Goal: Task Accomplishment & Management: Manage account settings

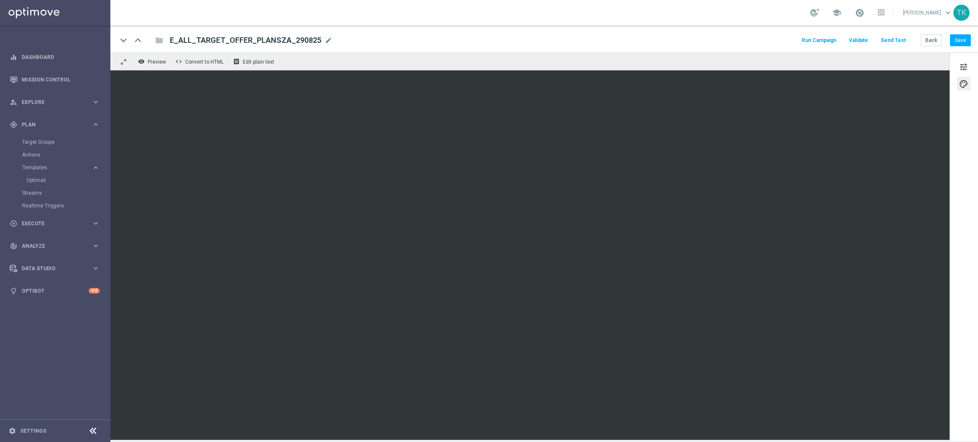
click at [972, 37] on div "keyboard_arrow_down keyboard_arrow_up folder E_ALL_TARGET_OFFER_PLANSZA_290825 …" at bounding box center [544, 38] width 868 height 27
click at [965, 37] on button "Save" at bounding box center [960, 40] width 21 height 12
click at [933, 40] on button "Back" at bounding box center [931, 40] width 21 height 12
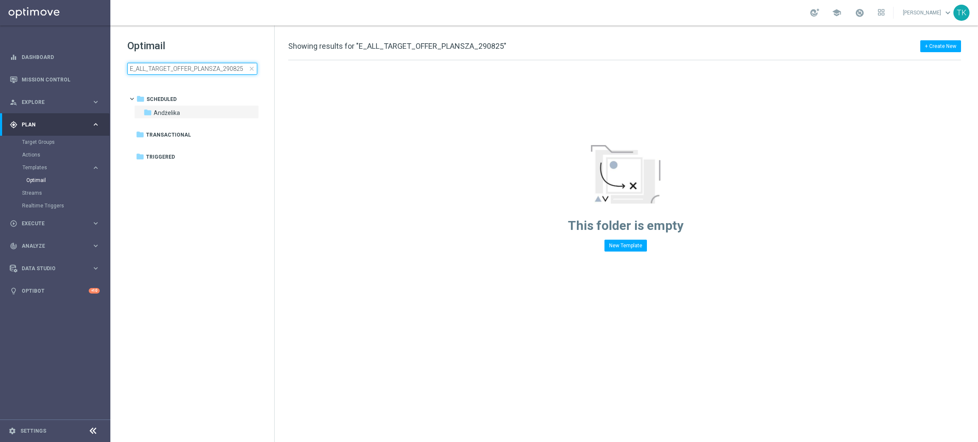
click at [170, 70] on input "E_ALL_TARGET_OFFER_PLANSZA_290825" at bounding box center [192, 69] width 130 height 12
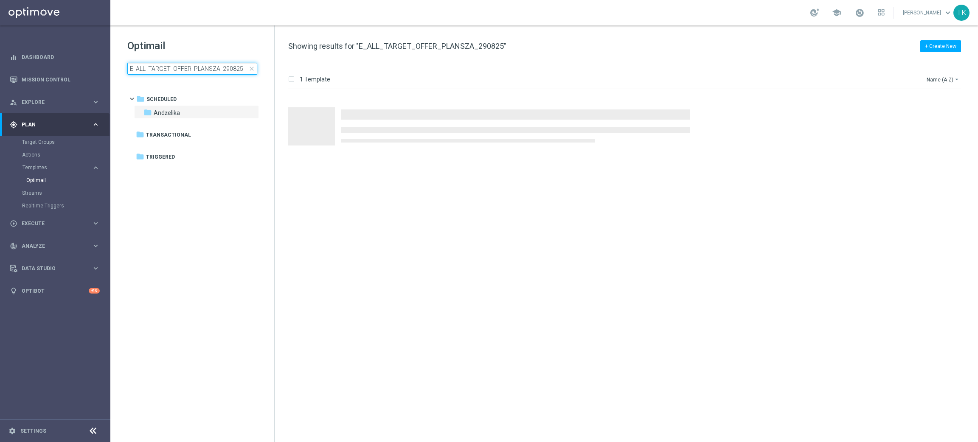
click at [170, 70] on input "E_ALL_TARGET_OFFER_PLANSZA_290825" at bounding box center [192, 69] width 130 height 12
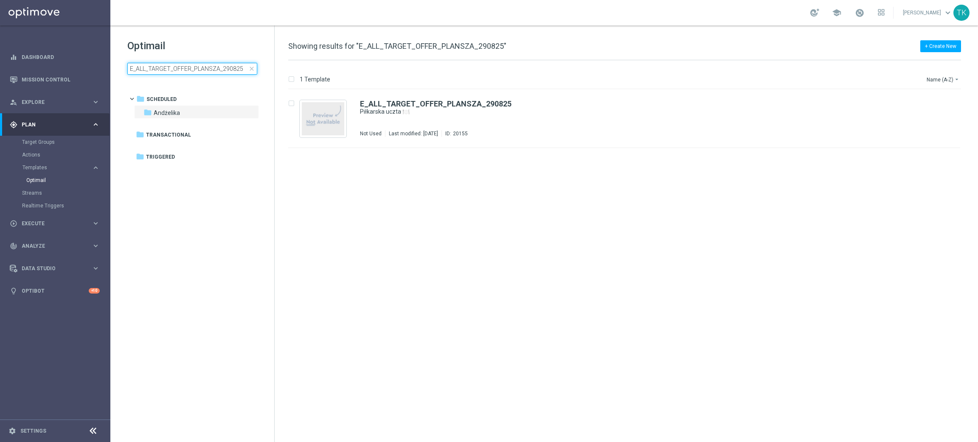
type input "E_ALL_TARGET_OFFER PLANSZA I CASHBACK REM_220825"
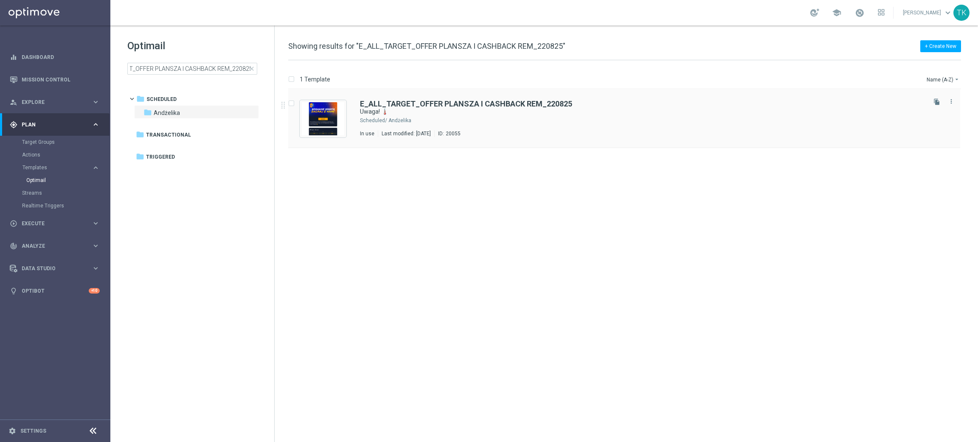
click at [462, 120] on div "Andżelika" at bounding box center [656, 120] width 536 height 7
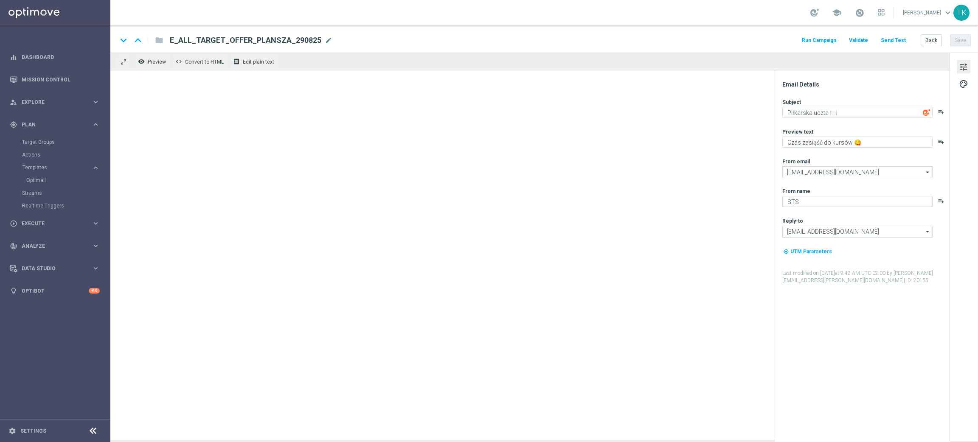
type textarea "Uwaga! 🌡️"
type textarea "Te mecze zapewnią emocje na wysokim poziomie 🔊"
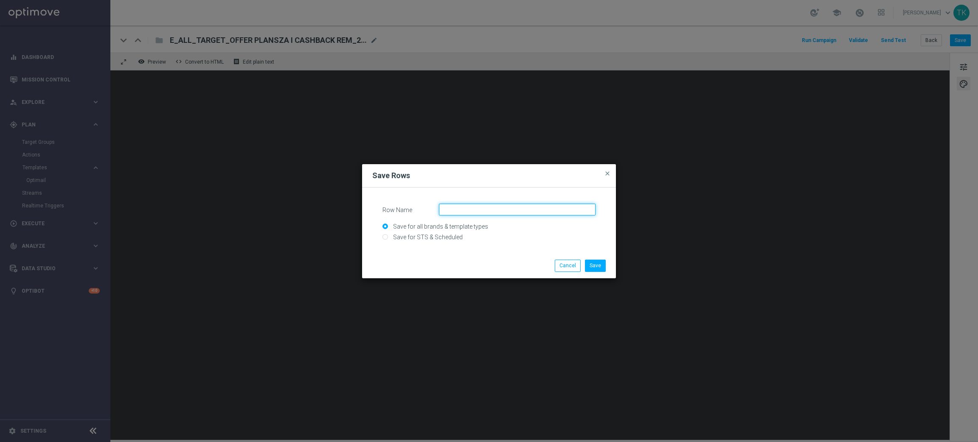
click at [464, 211] on input "Row Name" at bounding box center [517, 210] width 157 height 12
click at [390, 241] on input "Save for STS & Scheduled" at bounding box center [488, 241] width 213 height 12
radio input "true"
click at [458, 211] on input "Row Name" at bounding box center [517, 210] width 157 height 12
type input "cashback_rem"
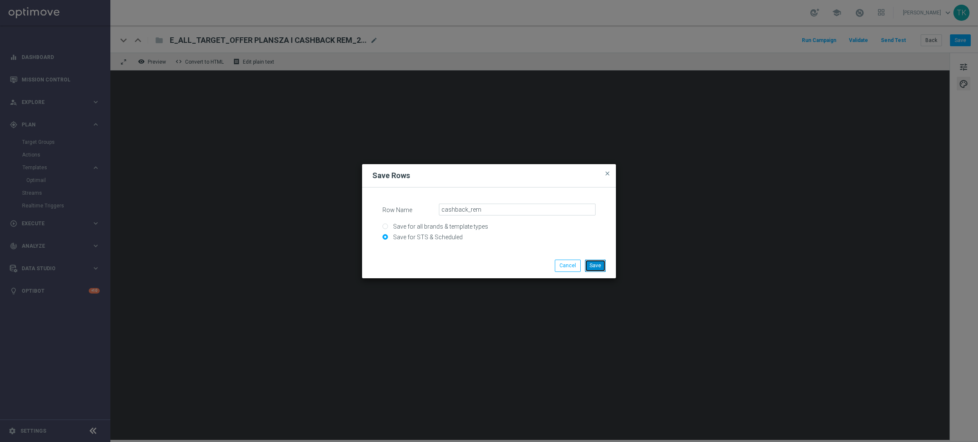
click at [591, 269] on button "Save" at bounding box center [595, 266] width 21 height 12
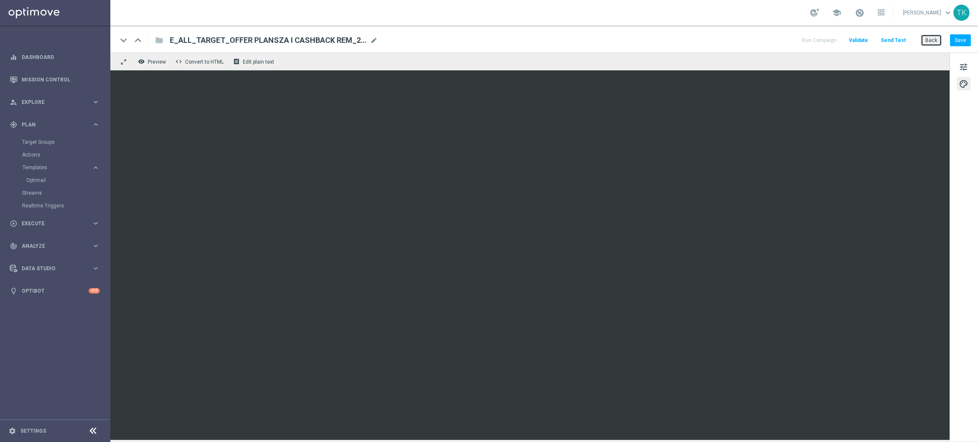
click at [934, 39] on button "Back" at bounding box center [931, 40] width 21 height 12
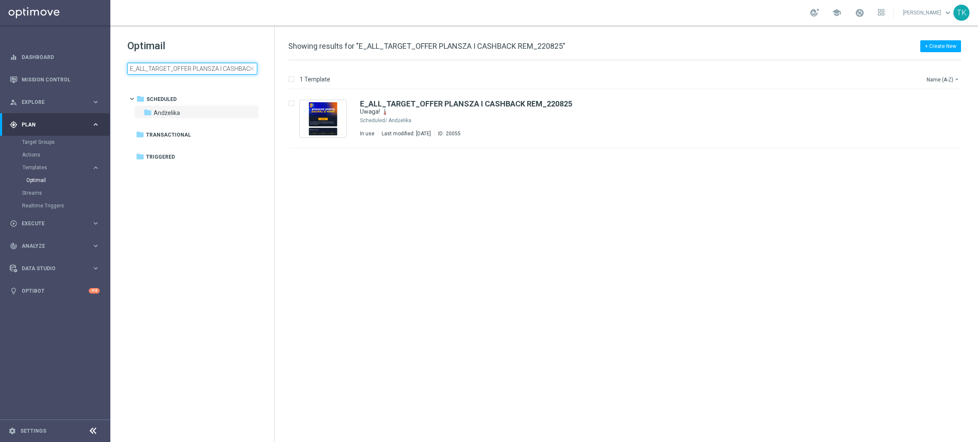
click at [160, 71] on input "E_ALL_TARGET_OFFER PLANSZA I CASHBACK REM_220825" at bounding box center [192, 69] width 130 height 12
click at [229, 71] on input "E_ALL_TARGET_OFFER_PLANSZA_220825" at bounding box center [192, 69] width 130 height 12
type input "E_ALL_TARGET_OFFER_PLANSZA_290825"
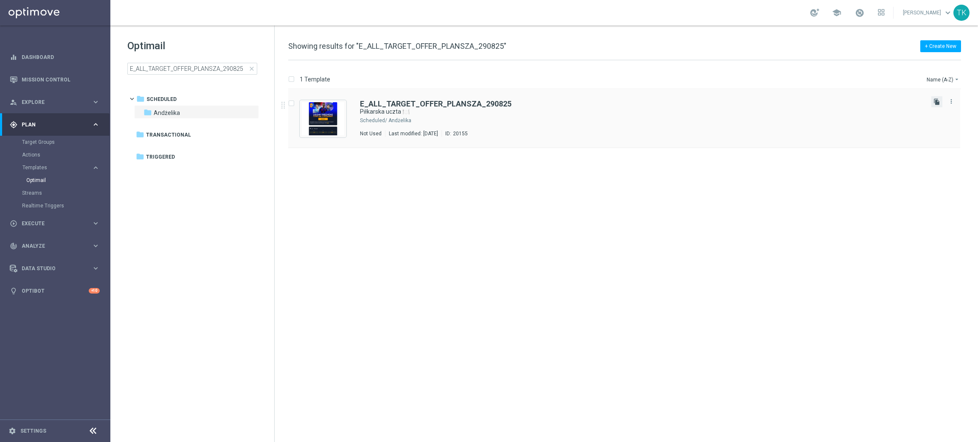
click at [938, 101] on icon "file_copy" at bounding box center [936, 101] width 7 height 7
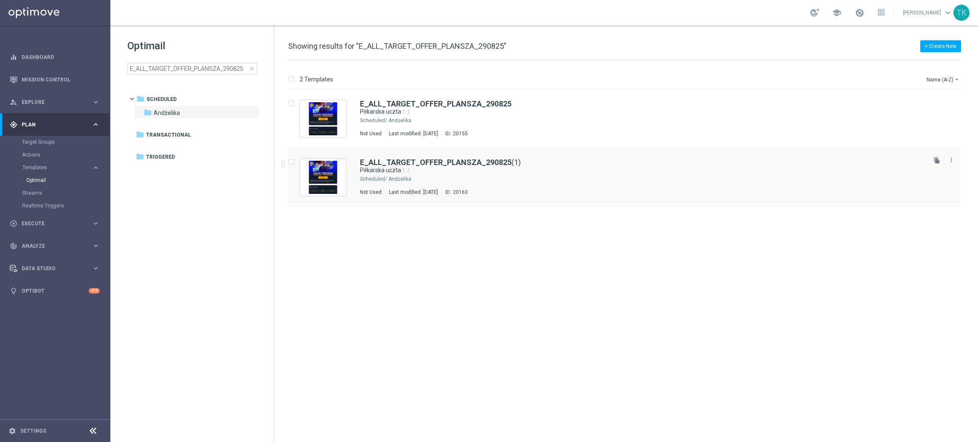
click at [499, 182] on div "Andżelika" at bounding box center [656, 179] width 536 height 7
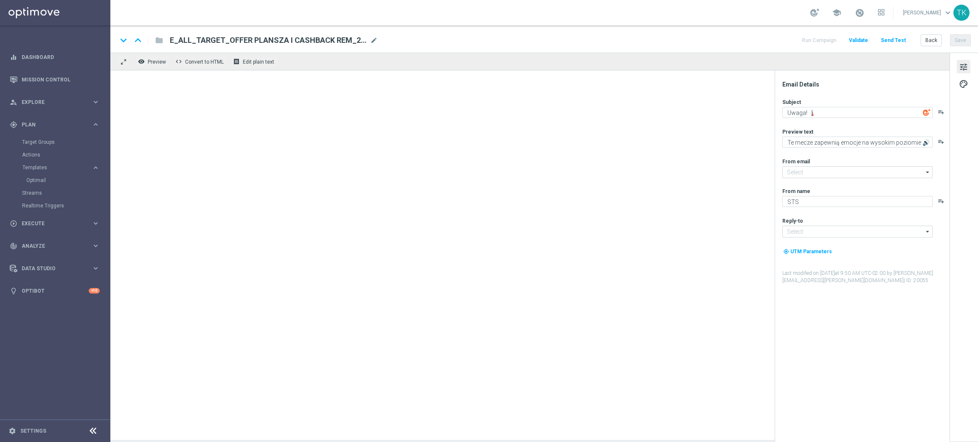
type input "E_ALL_TARGET_OFFER_PLANSZA_290825(1)"
type textarea "Piłkarska uczta 🍽️"
type textarea "Czas zasiąść do kursów 😋"
type input "[EMAIL_ADDRESS][DOMAIN_NAME]"
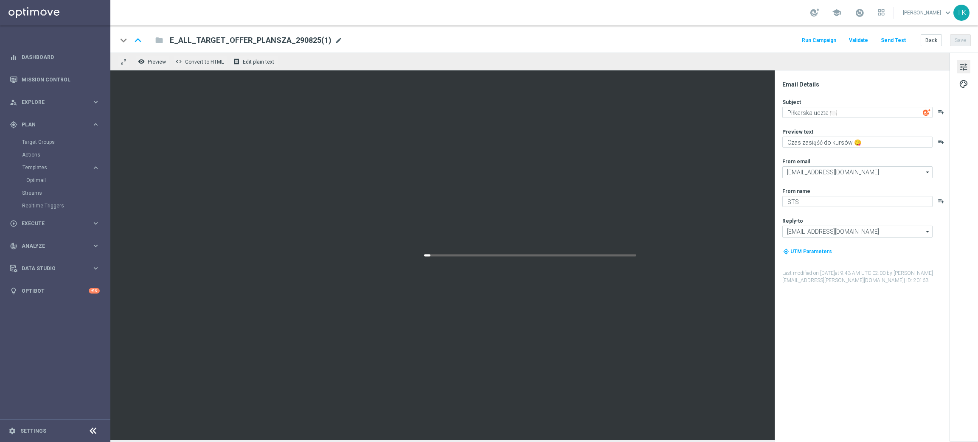
click at [335, 39] on span "mode_edit" at bounding box center [339, 41] width 8 height 8
click at [261, 43] on input "E_ALL_TARGET_OFFER_PLANSZA_290825(1)" at bounding box center [275, 40] width 211 height 11
paste input "PLANSZA I CASHBACK REM_220825"
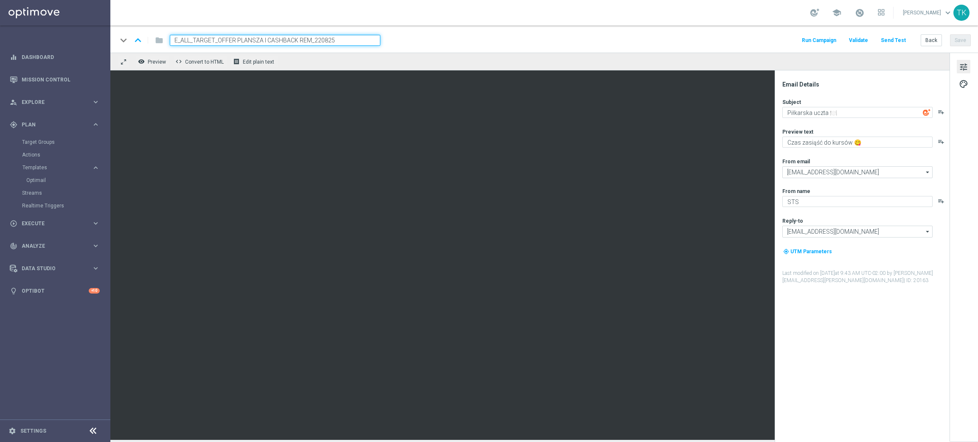
click at [404, 45] on div "keyboard_arrow_down keyboard_arrow_up folder E_ALL_TARGET_OFFER PLANSZA I CASHB…" at bounding box center [544, 40] width 854 height 11
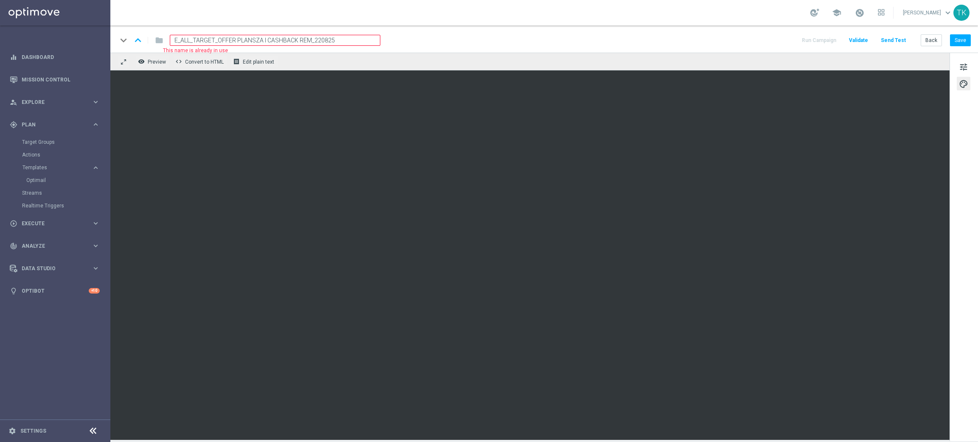
click at [317, 38] on input "E_ALL_TARGET_OFFER PLANSZA I CASHBACK REM_220825" at bounding box center [275, 40] width 211 height 11
paste input "9"
type input "E_ALL_TARGET_OFFER PLANSZA I CASHBACK REM_290825"
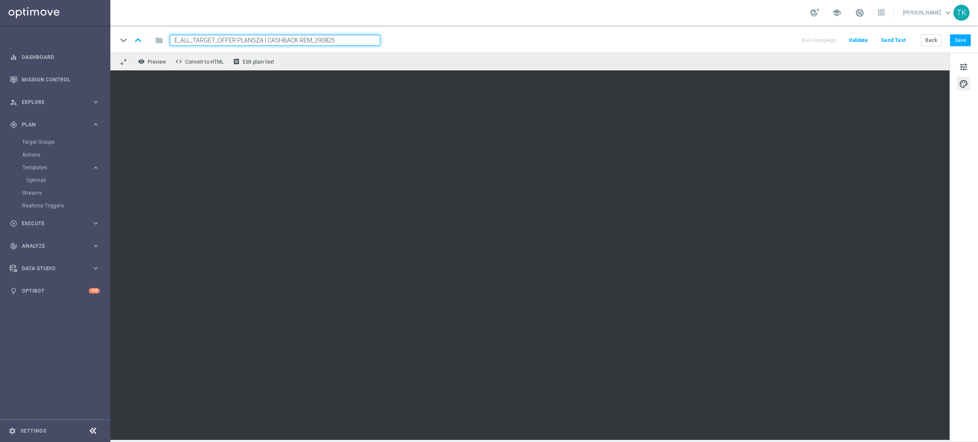
click at [444, 45] on div "keyboard_arrow_down keyboard_arrow_up folder E_ALL_TARGET_OFFER PLANSZA I CASHB…" at bounding box center [544, 40] width 854 height 11
click at [963, 36] on button "Save" at bounding box center [960, 40] width 21 height 12
click at [935, 42] on button "Back" at bounding box center [931, 40] width 21 height 12
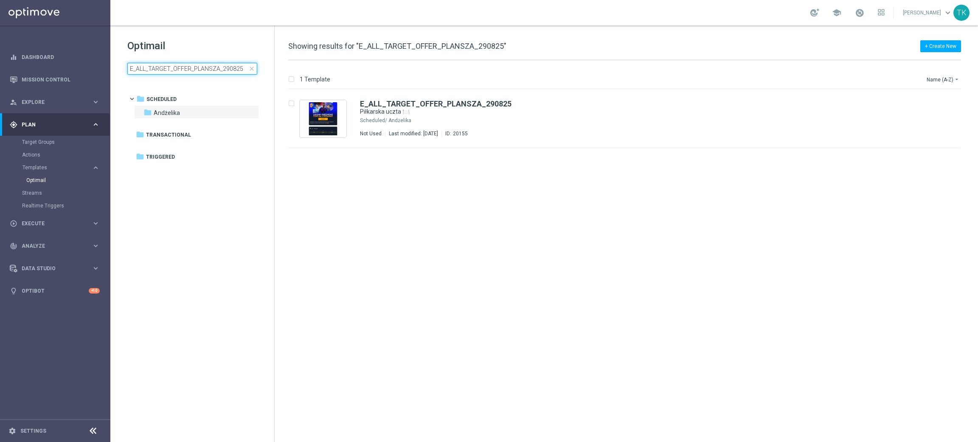
click at [171, 67] on input "E_ALL_TARGET_OFFER_PLANSZA_290825" at bounding box center [192, 69] width 130 height 12
type input "REACQ_ALL_TARGET_OFFER_PLANSZA I ZBR REM_220825"
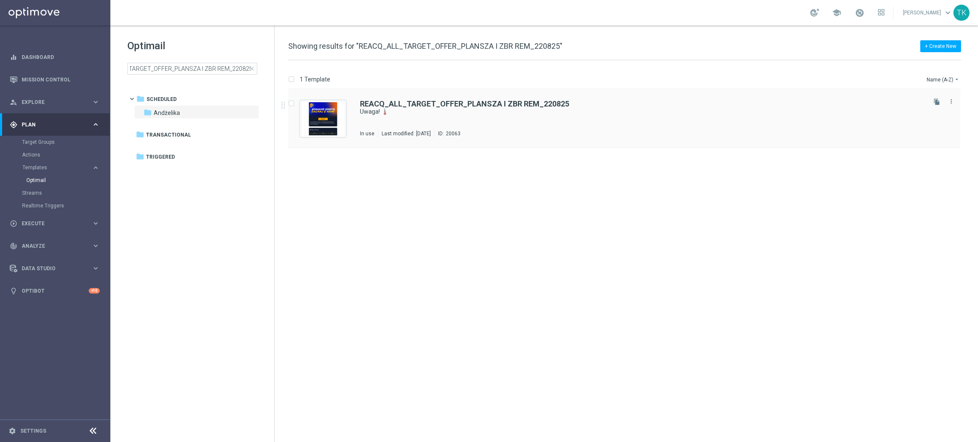
click at [486, 123] on div "REACQ_ALL_TARGET_OFFER_PLANSZA I ZBR REM_220825 Uwaga! 🌡️ In use Last modified:…" at bounding box center [642, 118] width 565 height 37
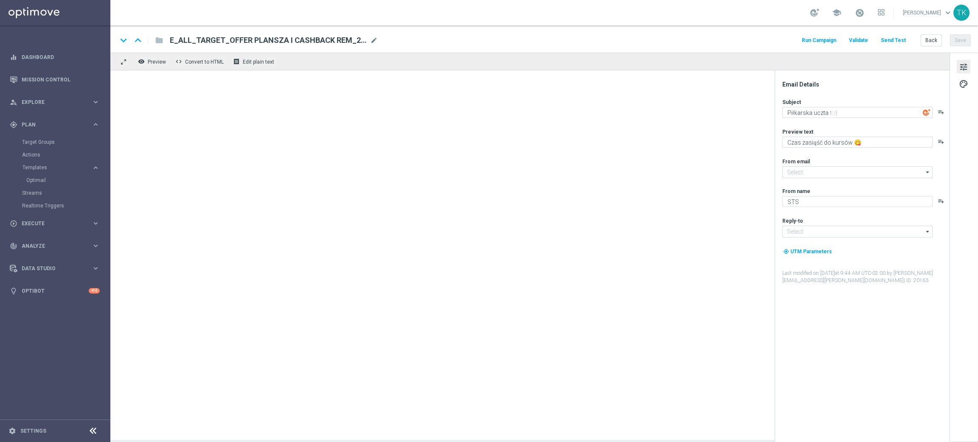
type input "[EMAIL_ADDRESS][DOMAIN_NAME]"
type textarea "Uwaga! 🌡️"
type textarea "Te mecze zapewnią emocje na wysokim poziomie 🔊"
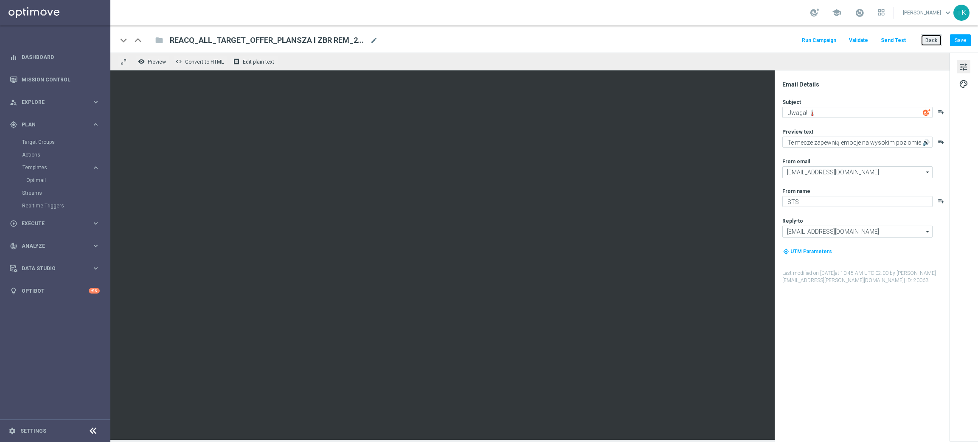
click at [927, 45] on button "Back" at bounding box center [931, 40] width 21 height 12
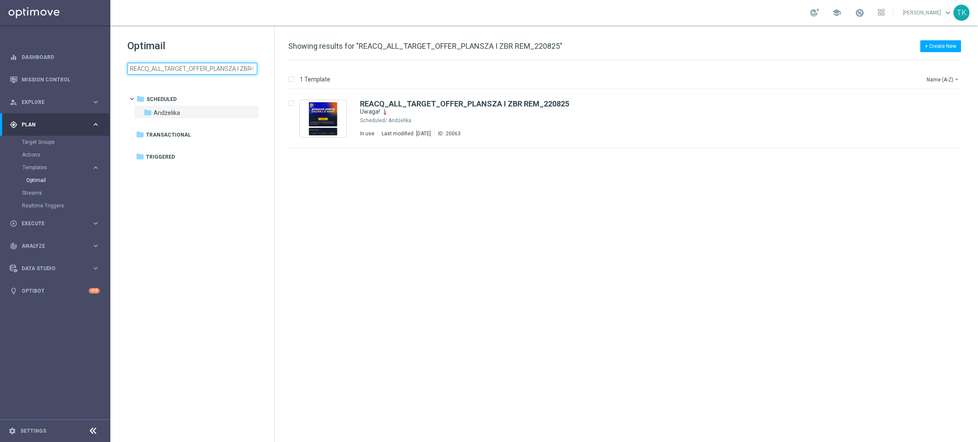
scroll to position [0, 35]
drag, startPoint x: 227, startPoint y: 68, endPoint x: 258, endPoint y: 84, distance: 35.1
click at [258, 84] on div "Optimail REACQ_ALL_TARGET_OFFER_PLANSZA I ZBR REM_220825 close folder 1 Folder …" at bounding box center [192, 77] width 164 height 105
click at [235, 67] on input "REACQ_ALL_TARGET_OFFER_PLANSZA I ZBR REM_220825" at bounding box center [192, 69] width 130 height 12
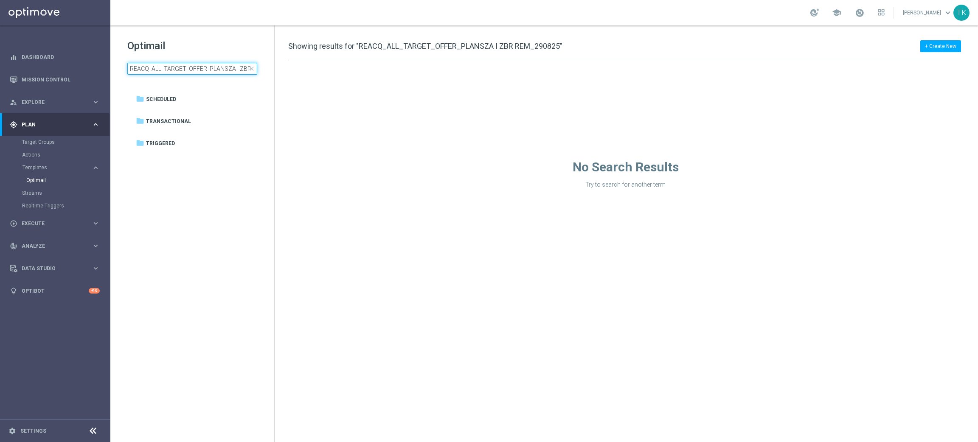
click at [159, 63] on input "REACQ_ALL_TARGET_OFFER_PLANSZA I ZBR REM_290825" at bounding box center [192, 69] width 130 height 12
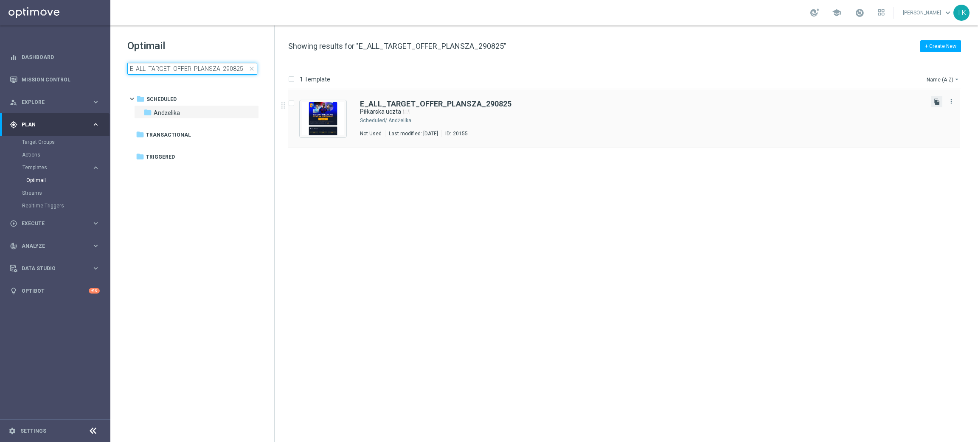
type input "E_ALL_TARGET_OFFER_PLANSZA_290825"
click at [934, 101] on icon "file_copy" at bounding box center [936, 101] width 7 height 7
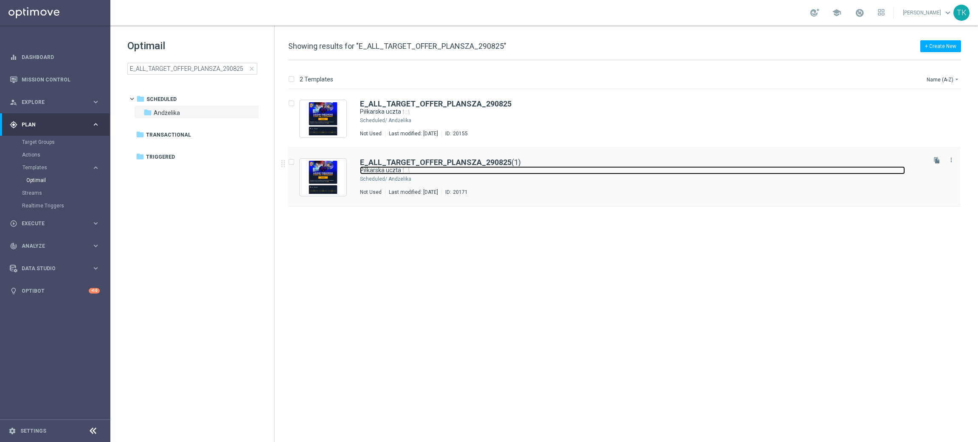
click at [501, 173] on link "Piłkarska uczta 🍽️" at bounding box center [632, 170] width 545 height 8
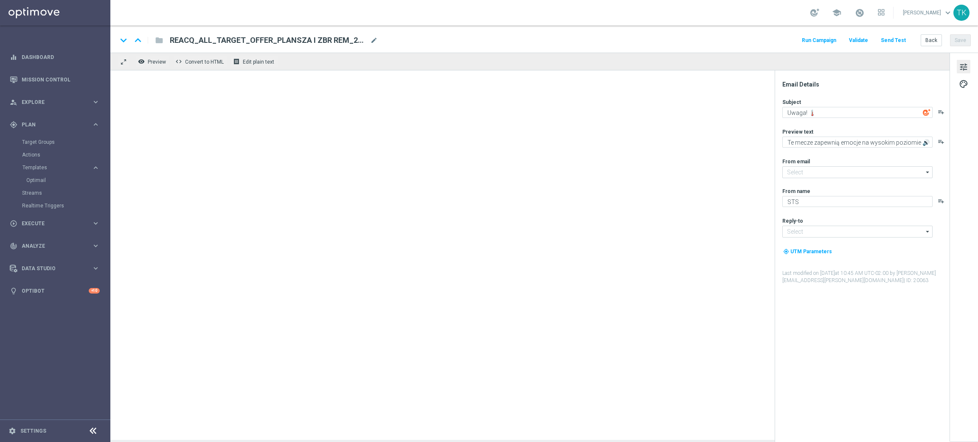
type input "[EMAIL_ADDRESS][DOMAIN_NAME]"
type textarea "Piłkarska uczta 🍽️"
type textarea "Czas zasiąść do kursów 😋"
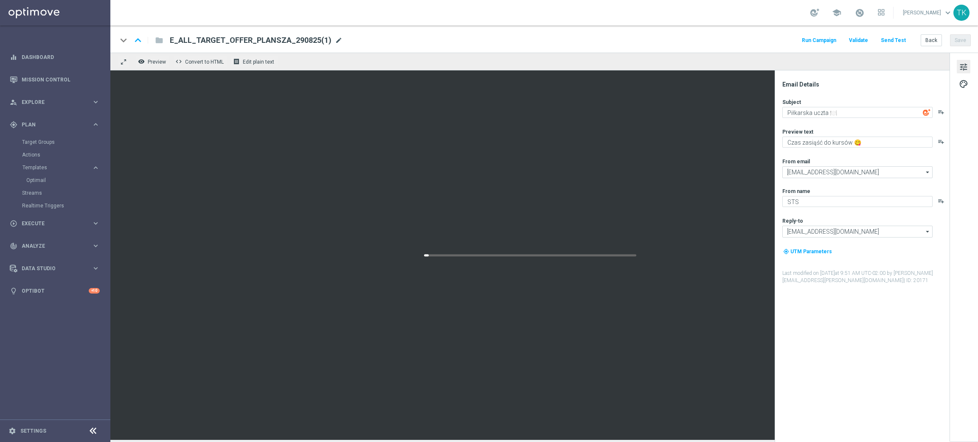
click at [335, 39] on span "mode_edit" at bounding box center [339, 41] width 8 height 8
click at [273, 39] on input "E_ALL_TARGET_OFFER_PLANSZA_290825(1)" at bounding box center [275, 40] width 211 height 11
paste input "REACQ_ALL_TARGET_OFFER_PLANSZA_290825"
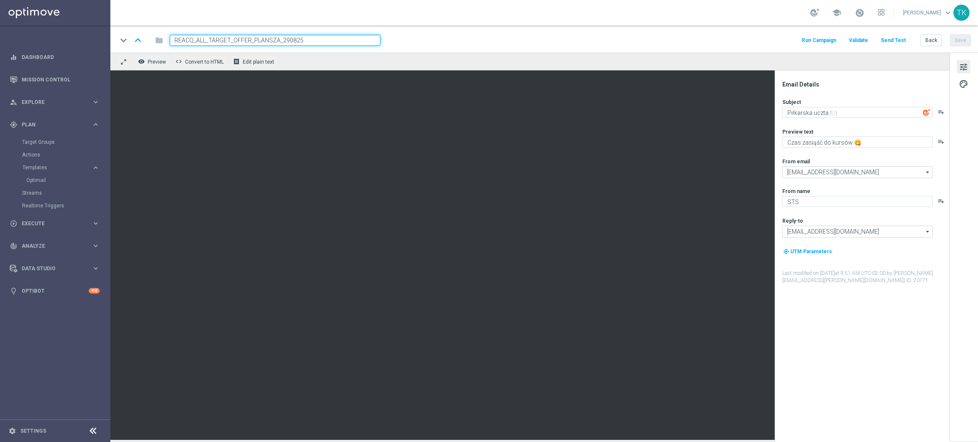
type input "REACQ_ALL_TARGET_OFFER_PLANSZA_290825"
click at [406, 41] on div "keyboard_arrow_down keyboard_arrow_up folder REACQ_ALL_TARGET_OFFER_PLANSZA_290…" at bounding box center [544, 40] width 854 height 11
click at [413, 36] on div "keyboard_arrow_down keyboard_arrow_up folder REACQ_ALL_TARGET_OFFER_PLANSZA_290…" at bounding box center [544, 40] width 854 height 11
click at [953, 38] on button "Save" at bounding box center [960, 40] width 21 height 12
click at [964, 39] on button "Save" at bounding box center [960, 40] width 21 height 12
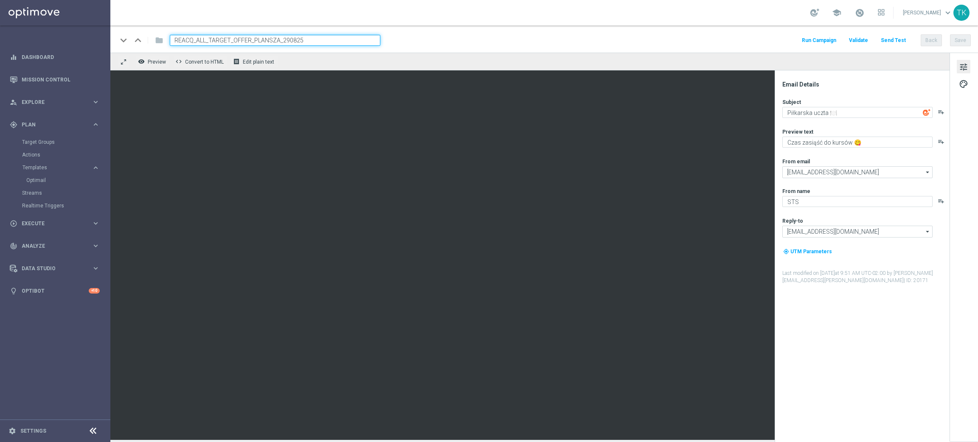
click at [962, 70] on span "tune" at bounding box center [963, 67] width 9 height 11
click at [936, 39] on button "Back" at bounding box center [931, 40] width 21 height 12
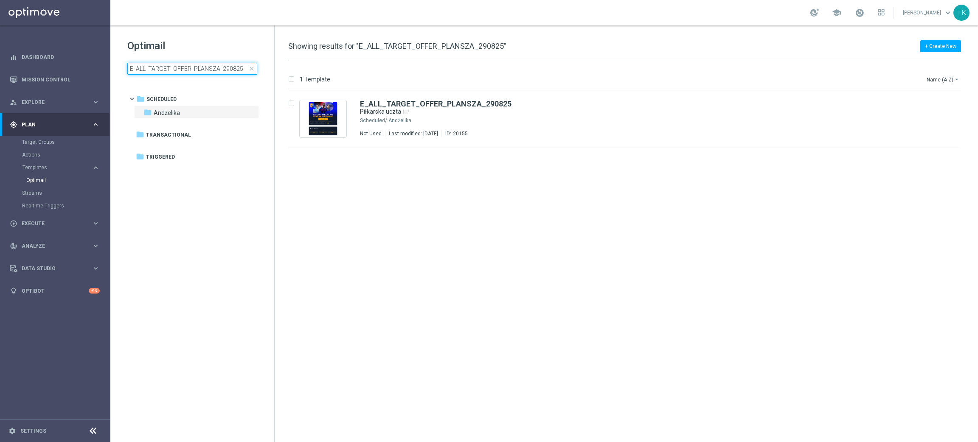
click at [181, 70] on input "E_ALL_TARGET_OFFER_PLANSZA_290825" at bounding box center [192, 69] width 130 height 12
type input "E_ALL_TARGET_OFFER PLANSZA I CASHBACK REM_290825"
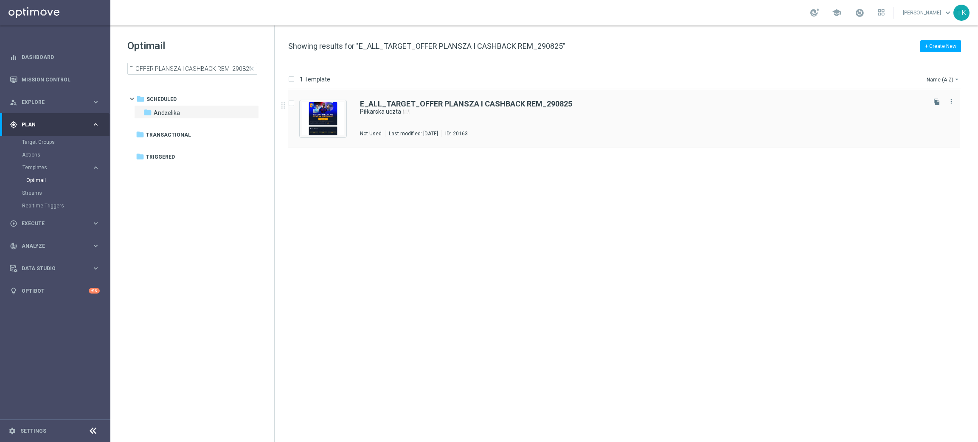
click at [501, 124] on div "E_ALL_TARGET_OFFER PLANSZA I CASHBACK REM_290825 Piłkarska uczta 🍽️ Not Used La…" at bounding box center [642, 118] width 565 height 37
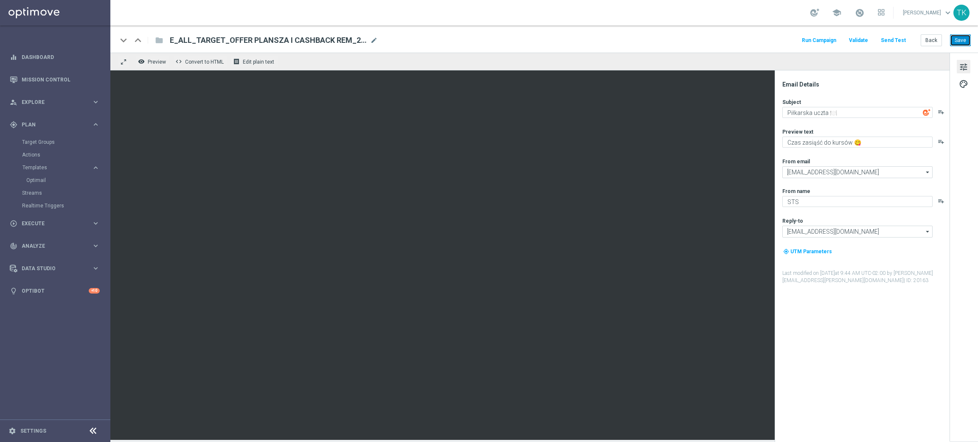
click at [969, 40] on button "Save" at bounding box center [960, 40] width 21 height 12
click at [932, 40] on button "Back" at bounding box center [931, 40] width 21 height 12
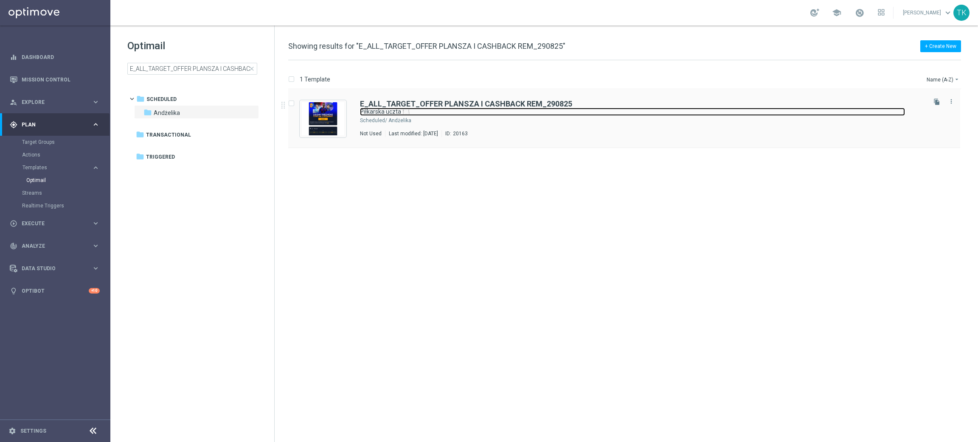
click at [517, 114] on link "Piłkarska uczta 🍽️" at bounding box center [632, 112] width 545 height 8
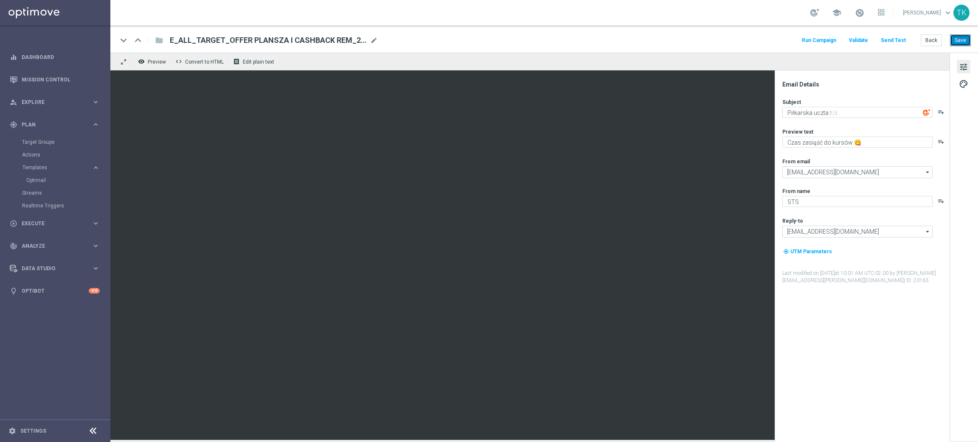
click at [950, 40] on button "Save" at bounding box center [960, 40] width 21 height 12
click at [899, 42] on button "Send Test" at bounding box center [893, 40] width 28 height 11
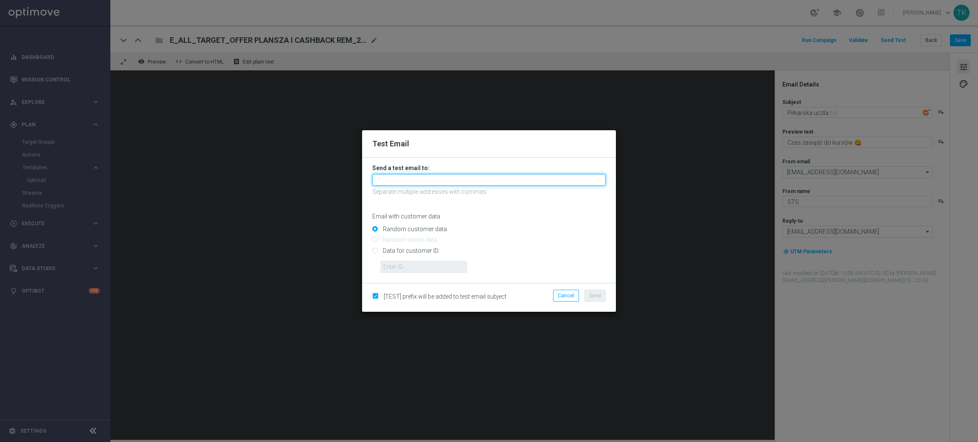
click at [387, 183] on input "text" at bounding box center [488, 180] width 233 height 12
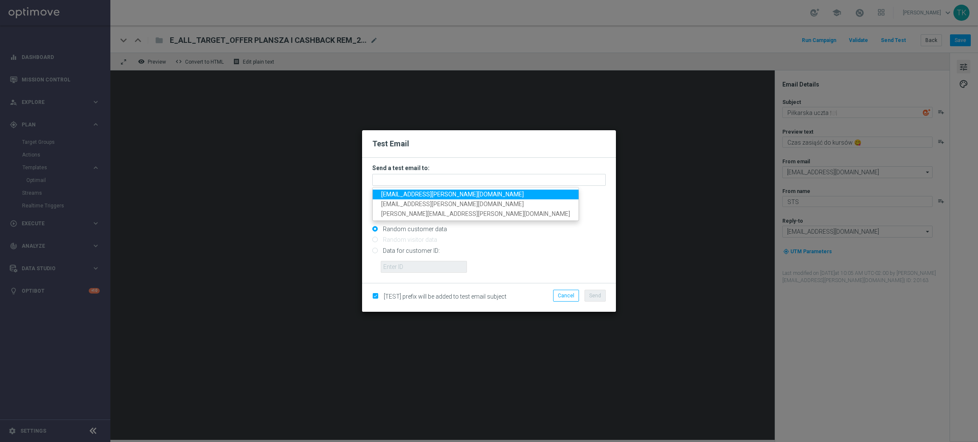
click at [401, 193] on span "[EMAIL_ADDRESS][PERSON_NAME][DOMAIN_NAME]" at bounding box center [452, 194] width 143 height 7
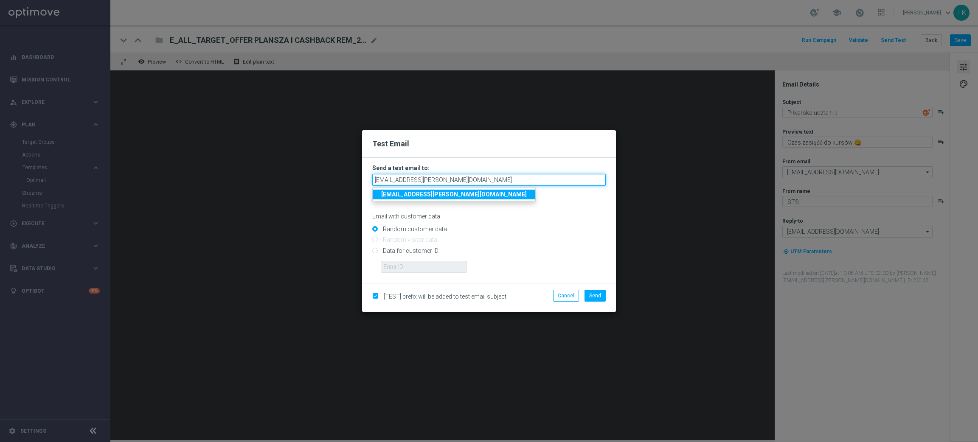
click at [442, 184] on input "[EMAIL_ADDRESS][PERSON_NAME][DOMAIN_NAME]" at bounding box center [488, 180] width 233 height 12
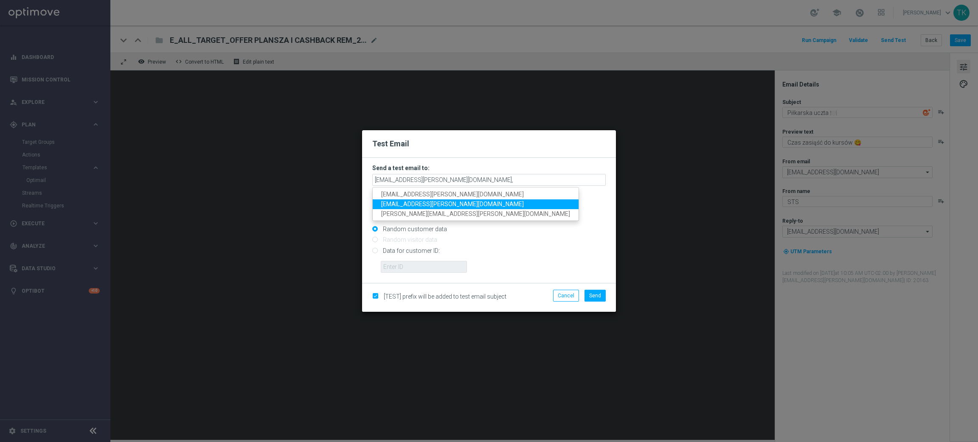
click at [424, 201] on span "[EMAIL_ADDRESS][PERSON_NAME][DOMAIN_NAME]" at bounding box center [452, 204] width 143 height 7
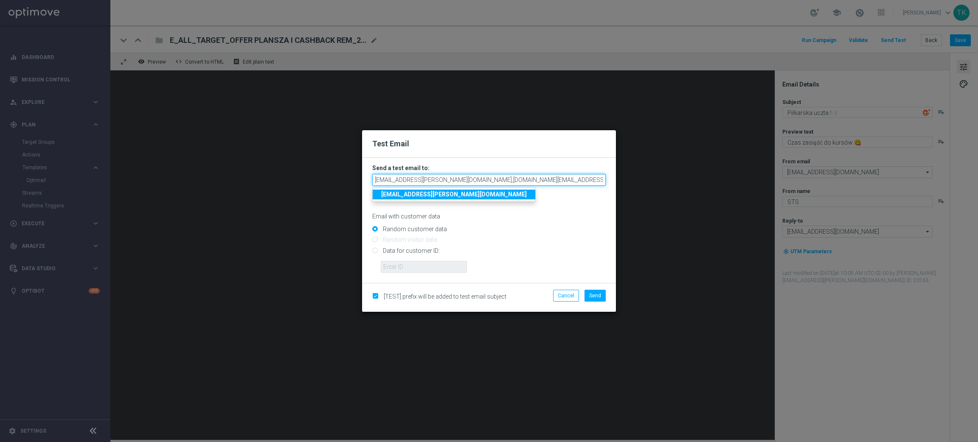
click at [526, 178] on input "[EMAIL_ADDRESS][PERSON_NAME][DOMAIN_NAME],[DOMAIN_NAME][EMAIL_ADDRESS][PERSON_N…" at bounding box center [488, 180] width 233 height 12
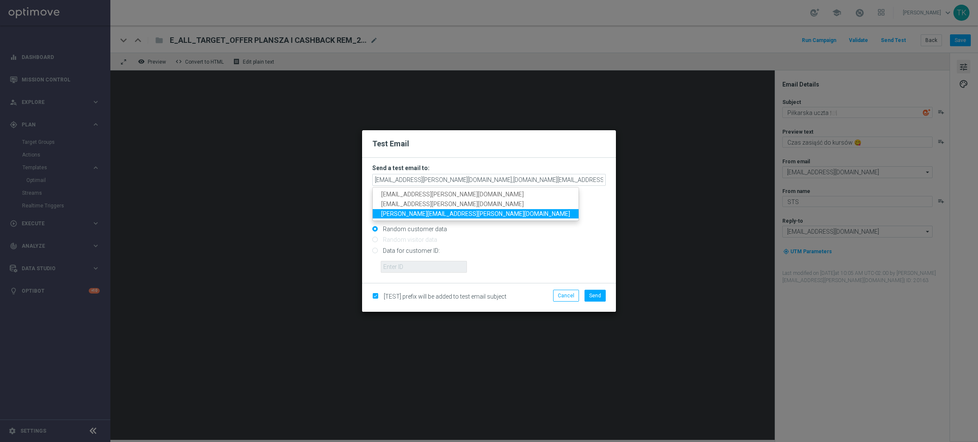
click at [422, 211] on span "[PERSON_NAME][EMAIL_ADDRESS][PERSON_NAME][DOMAIN_NAME]" at bounding box center [475, 213] width 189 height 7
type input "[EMAIL_ADDRESS][PERSON_NAME][DOMAIN_NAME],[DOMAIN_NAME][EMAIL_ADDRESS][PERSON_N…"
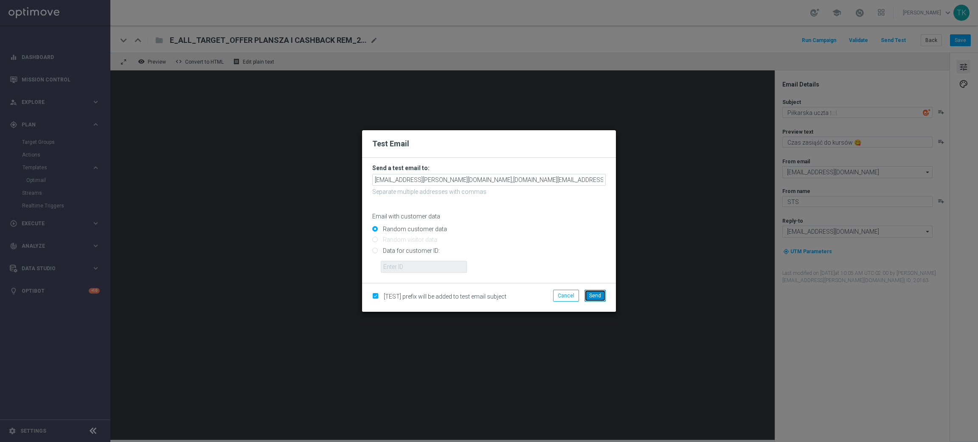
click at [595, 294] on span "Send" at bounding box center [595, 296] width 12 height 6
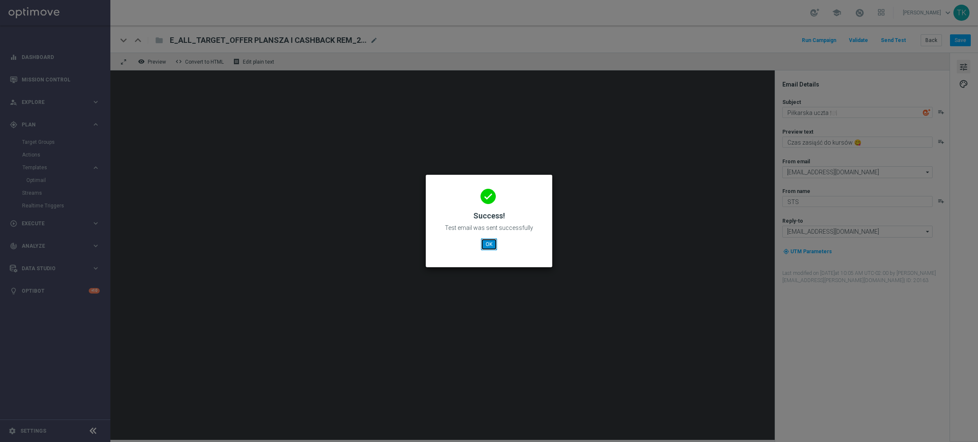
click at [490, 243] on button "OK" at bounding box center [489, 245] width 16 height 12
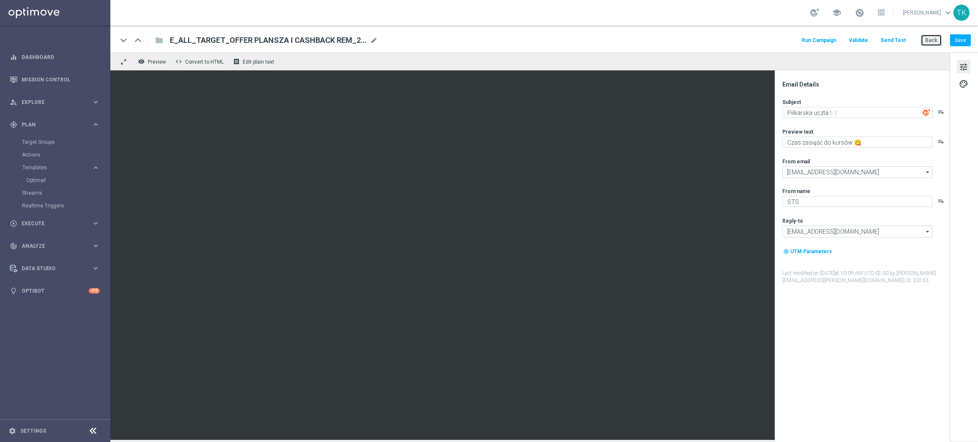
click at [930, 34] on button "Back" at bounding box center [931, 40] width 21 height 12
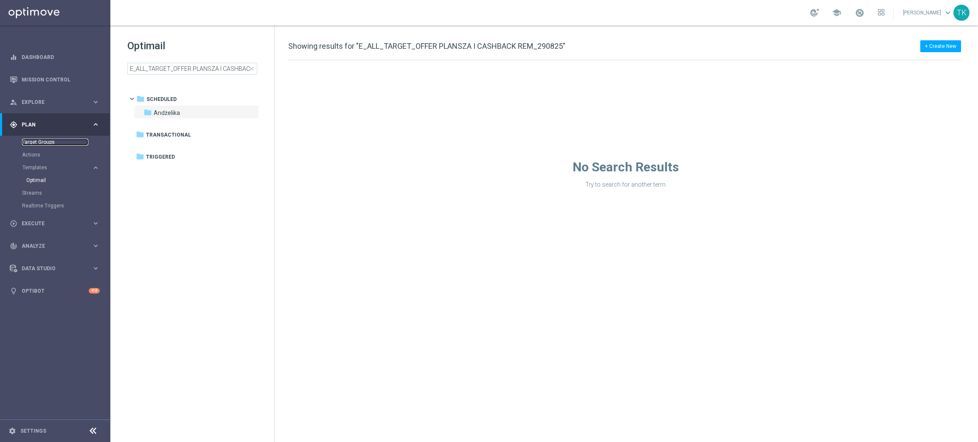
click at [36, 144] on link "Target Groups" at bounding box center [55, 142] width 66 height 7
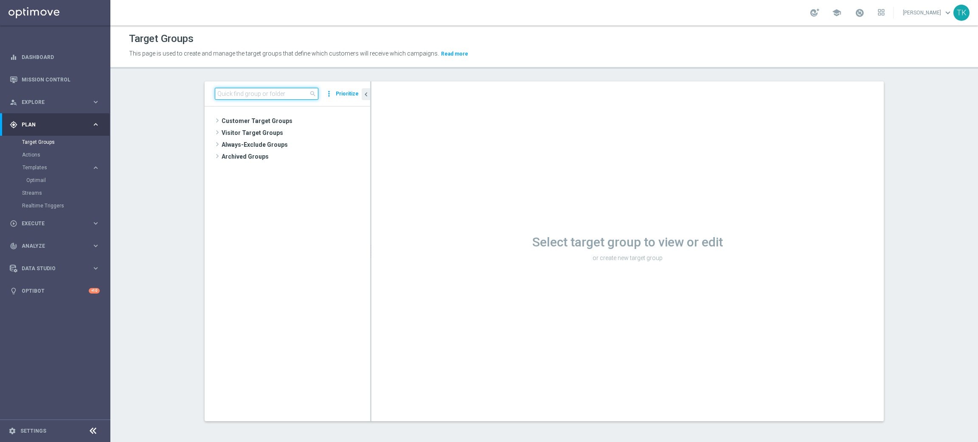
click at [236, 92] on input at bounding box center [267, 94] width 104 height 12
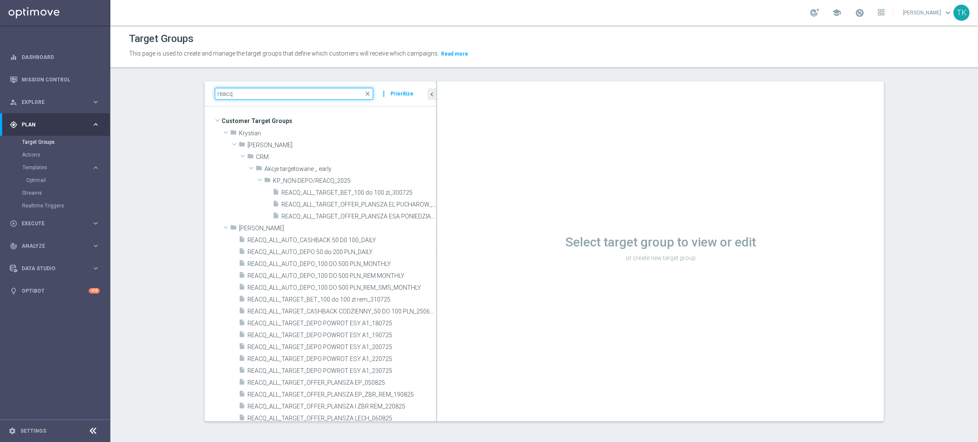
drag, startPoint x: 365, startPoint y: 203, endPoint x: 435, endPoint y: 202, distance: 69.6
click at [435, 202] on as-split "reacq close more_vert Prioritize Customer Target Groups library_add create_new_…" at bounding box center [544, 251] width 679 height 340
type input "reacq"
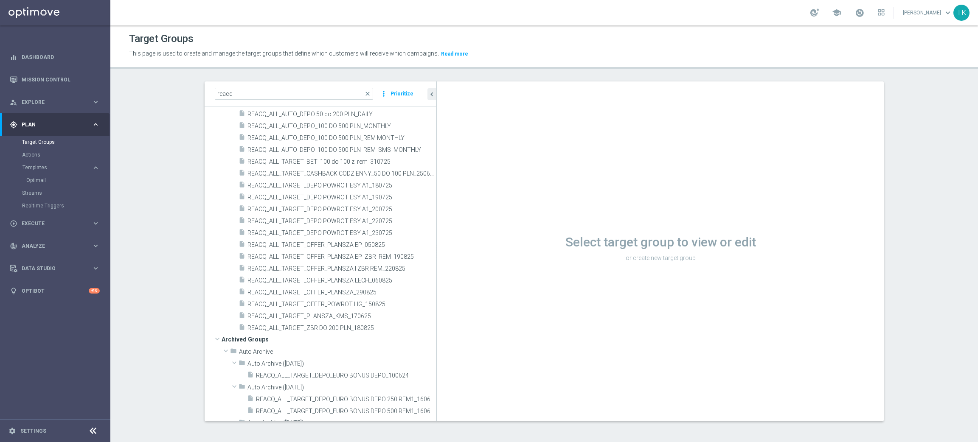
scroll to position [144, 0]
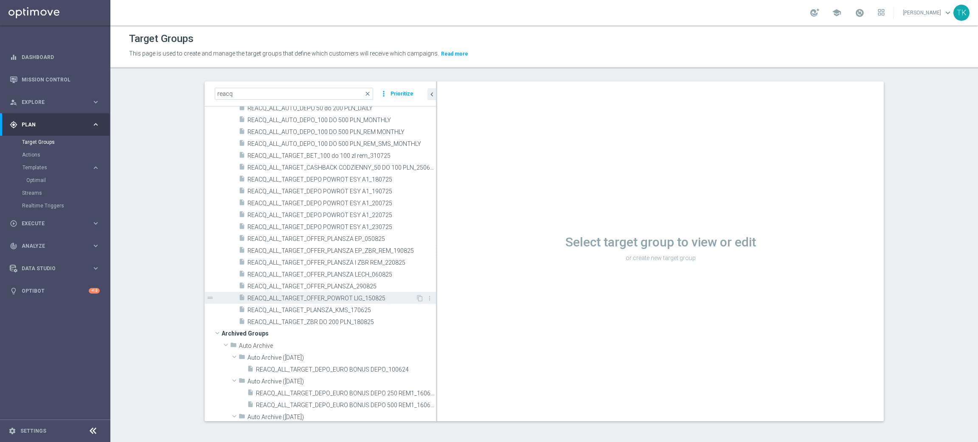
click at [317, 298] on span "REACQ_ALL_TARGET_OFFER_POWROT LIG_150825" at bounding box center [331, 298] width 168 height 7
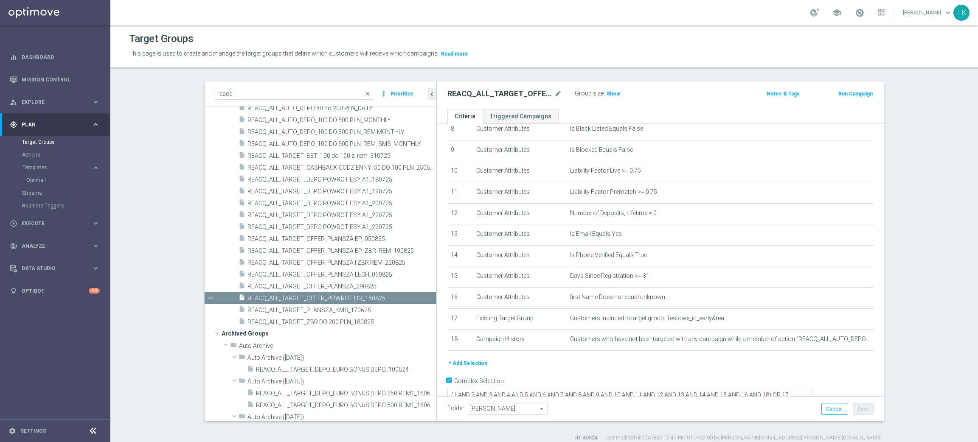
scroll to position [185, 0]
click at [344, 274] on span "REACQ_ALL_TARGET_OFFER_PLANSZA LECH_060825" at bounding box center [331, 274] width 168 height 7
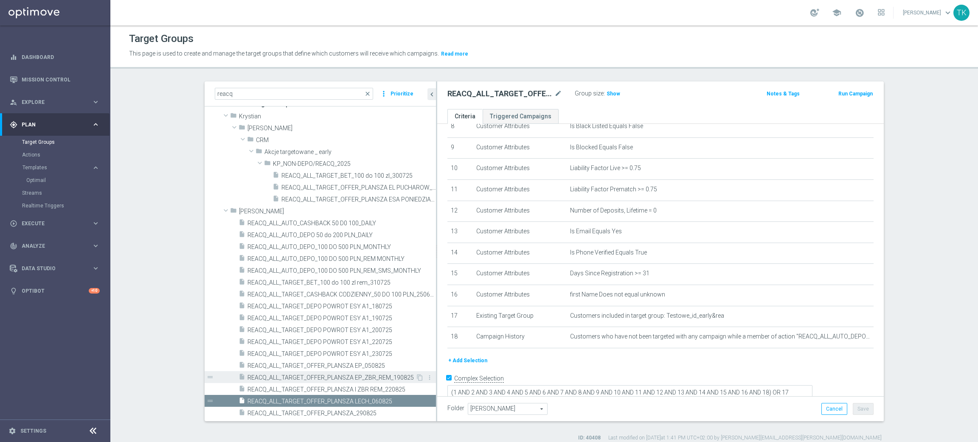
scroll to position [17, 0]
click at [328, 365] on span "REACQ_ALL_TARGET_OFFER_PLANSZA EP_050825" at bounding box center [331, 366] width 168 height 7
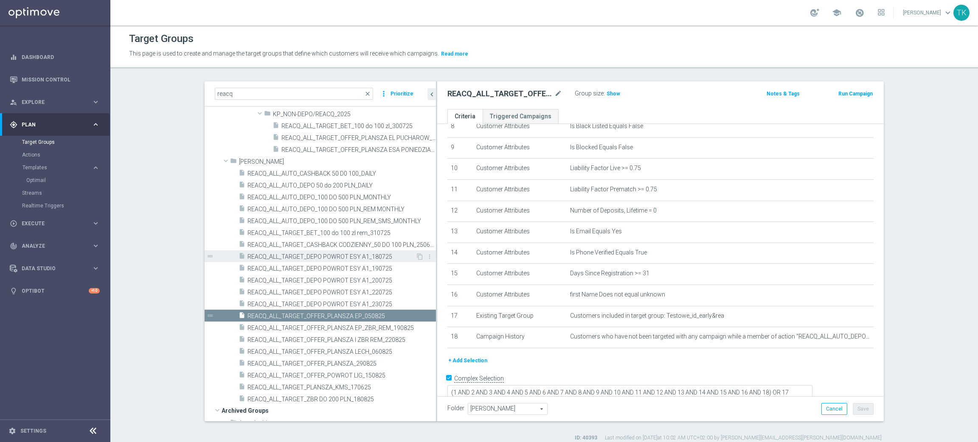
scroll to position [80, 0]
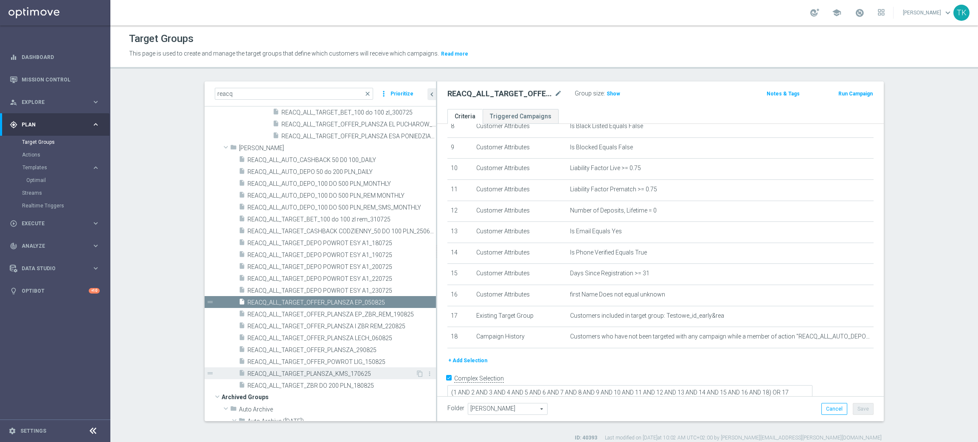
click at [340, 374] on span "REACQ_ALL_TARGET_PLANSZA_KMS_170625" at bounding box center [331, 374] width 168 height 7
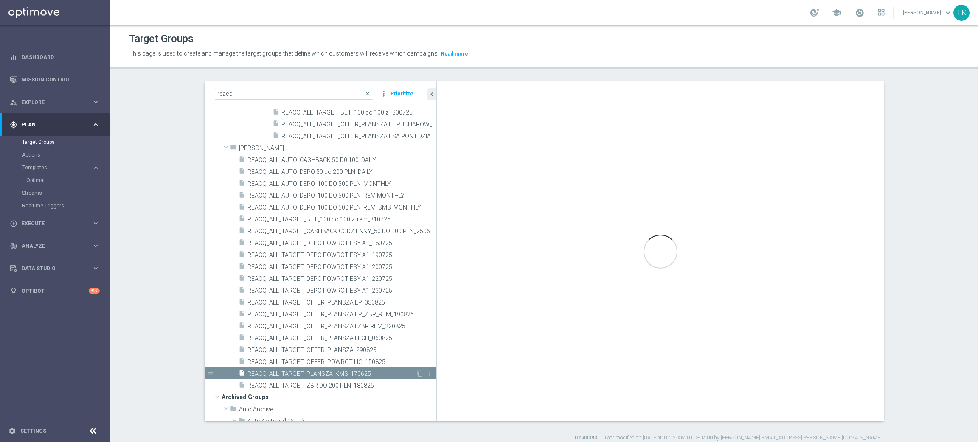
type textarea "(1 AND 2 AND 3 AND 4 AND 5 AND 6 AND 7 AND 8 AND 9 AND 10 AND 11 AND 12 AND 13 …"
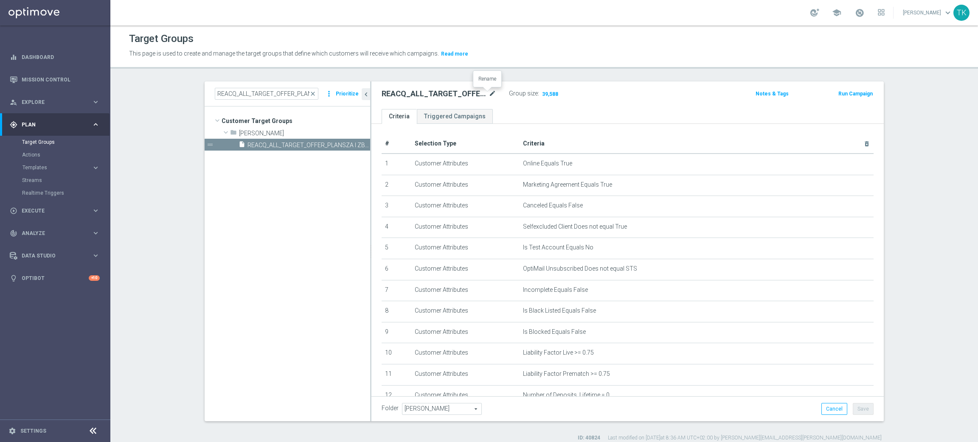
click at [489, 93] on icon "mode_edit" at bounding box center [493, 94] width 8 height 10
click at [588, 105] on div "REACQ_ALL_TARGET_OFFER_PLANSZA I ZBR REM_290825 Group size : 39,588 Notes & Tag…" at bounding box center [627, 95] width 512 height 28
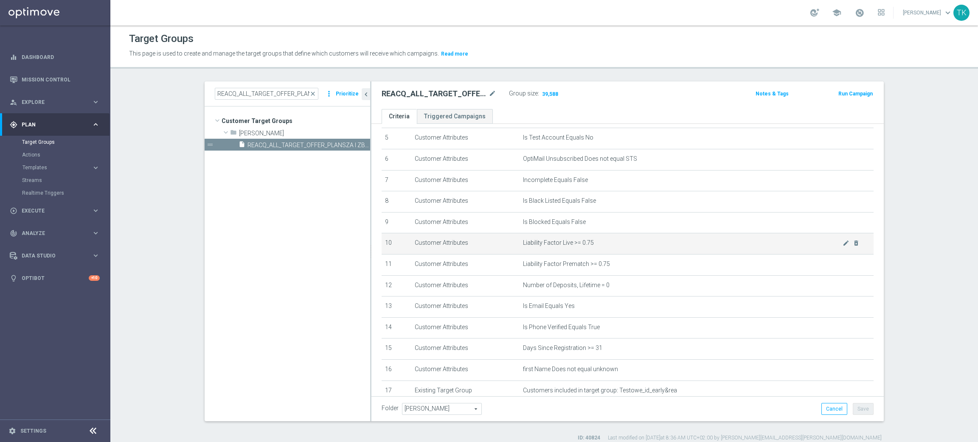
scroll to position [164, 0]
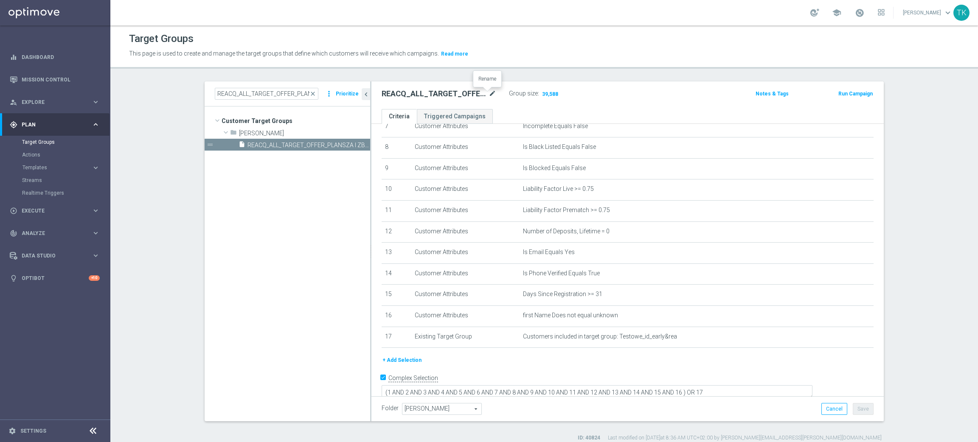
click at [489, 94] on icon "mode_edit" at bounding box center [493, 94] width 8 height 10
type input "REACQ_ALL_TARGET_OFFER_PLANSZA_290825"
click at [616, 101] on div "REACQ_ALL_TARGET_OFFER_PLANSZA_290825 Group size : 39,588 Notes & Tags Run Camp…" at bounding box center [627, 95] width 512 height 28
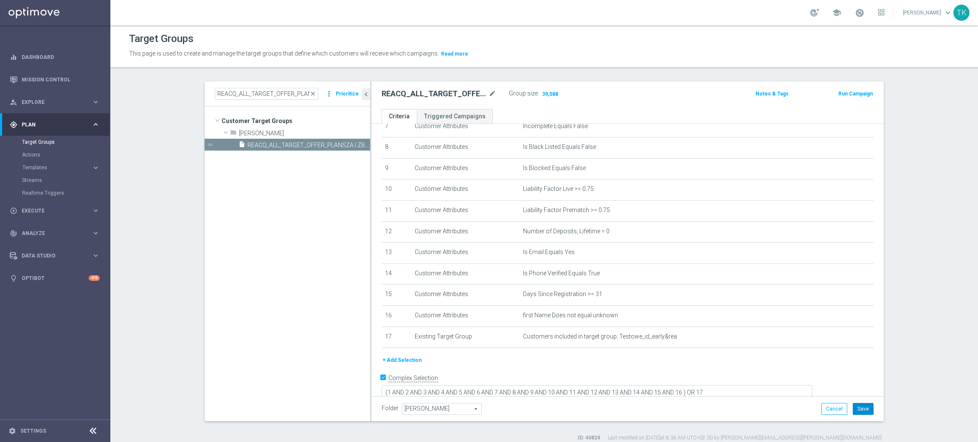
click at [855, 411] on button "Save" at bounding box center [863, 409] width 21 height 12
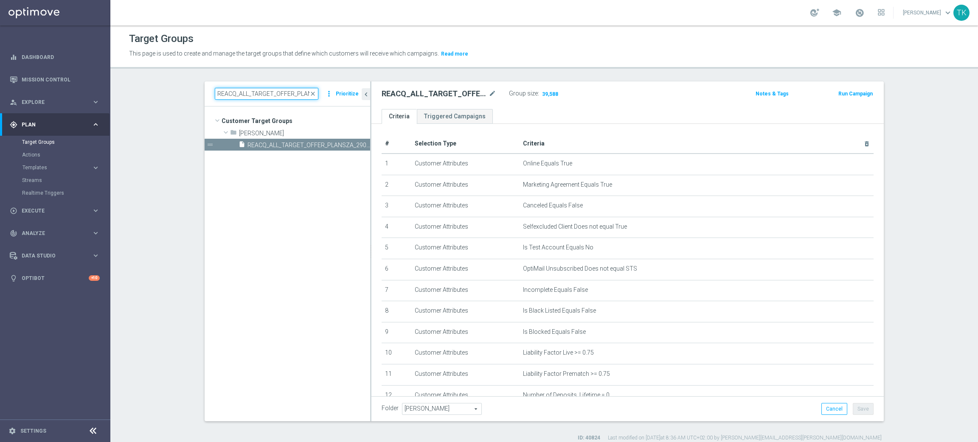
click at [256, 97] on input "REACQ_ALL_TARGET_OFFER_PLANSZA I ZBR REM_290825" at bounding box center [267, 94] width 104 height 12
paste input "E_ALL_TARGET_OFFER PLANSZA I CASHBACK"
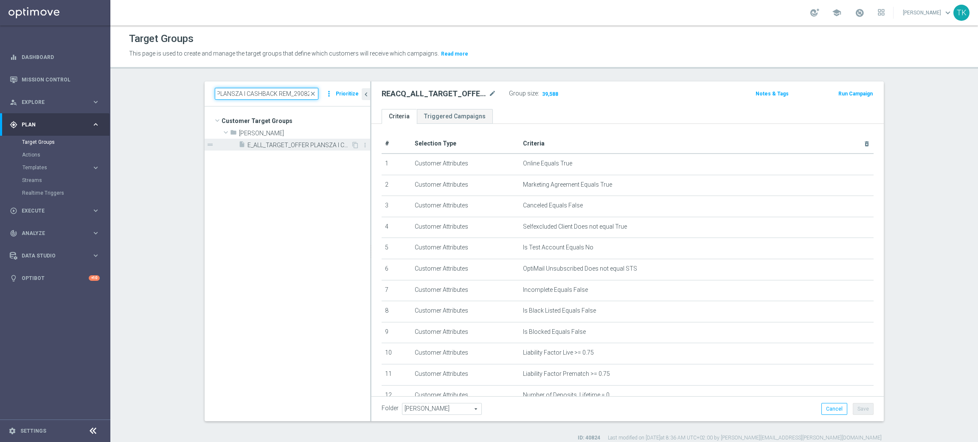
type input "E_ALL_TARGET_OFFER PLANSZA I CASHBACK REM_290825"
click at [304, 145] on span "E_ALL_TARGET_OFFER PLANSZA I CASHBACK REM_290825" at bounding box center [299, 145] width 104 height 7
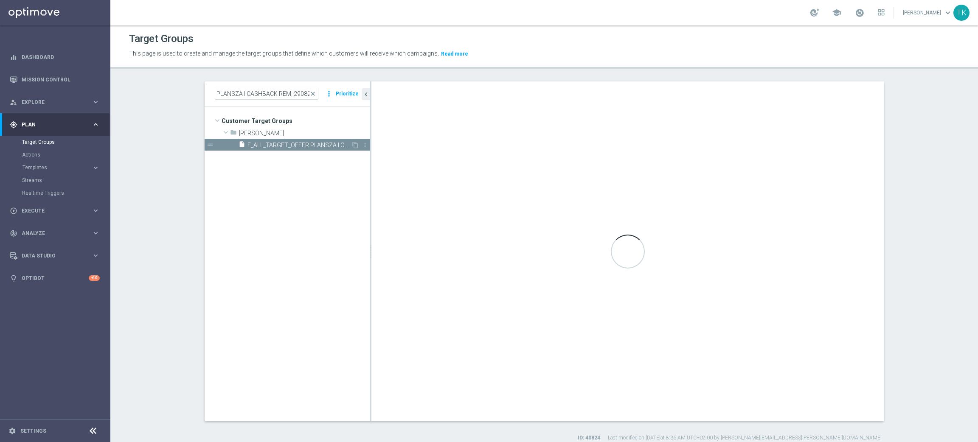
scroll to position [0, 0]
checkbox input "false"
type input "Andżelika B."
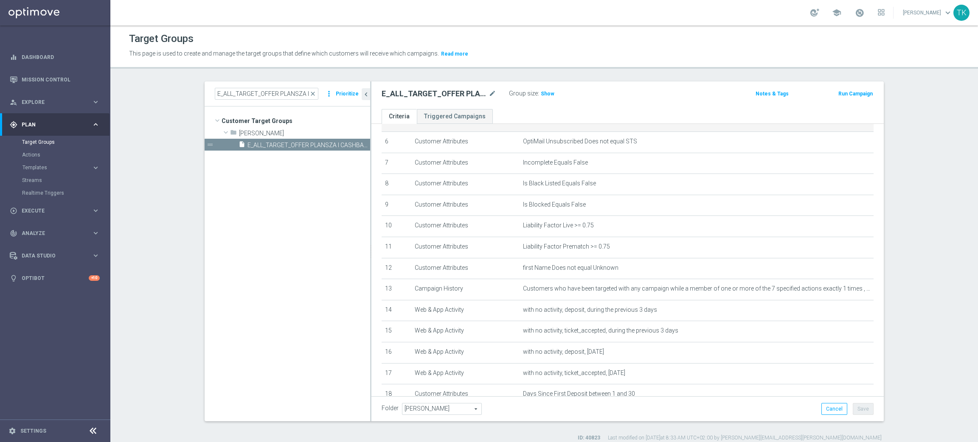
scroll to position [184, 0]
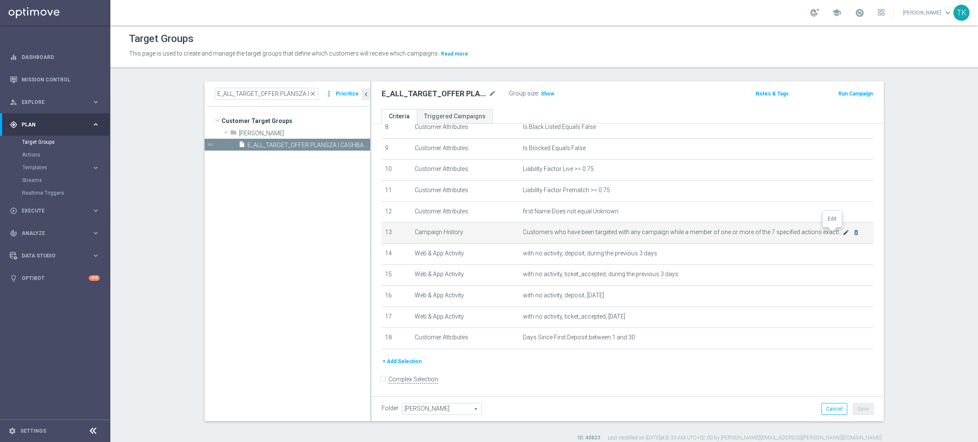
click at [843, 230] on icon "mode_edit" at bounding box center [846, 232] width 7 height 7
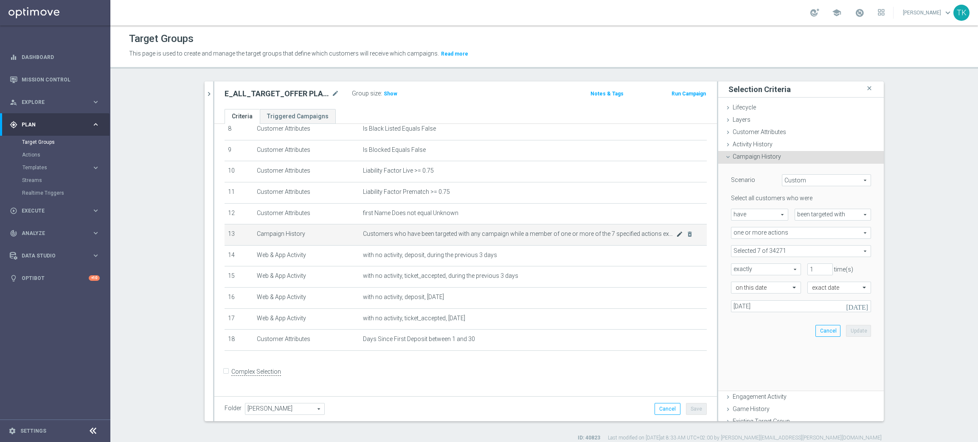
scroll to position [174, 0]
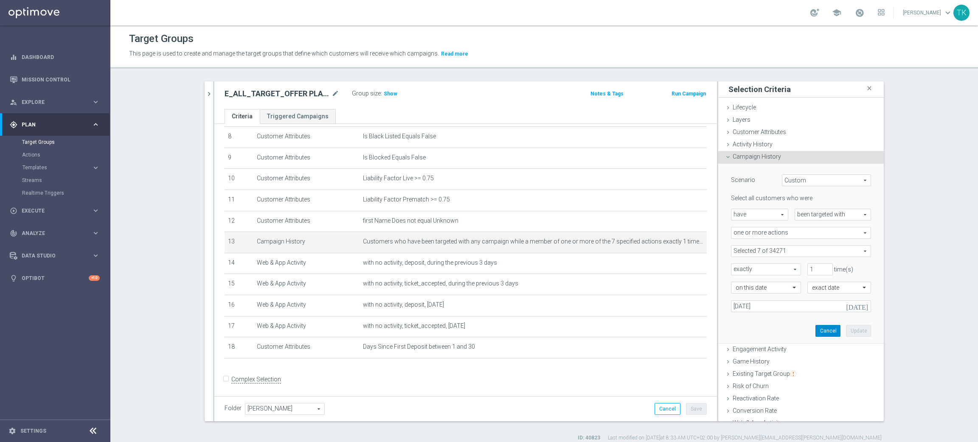
click at [815, 330] on button "Cancel" at bounding box center [827, 331] width 25 height 12
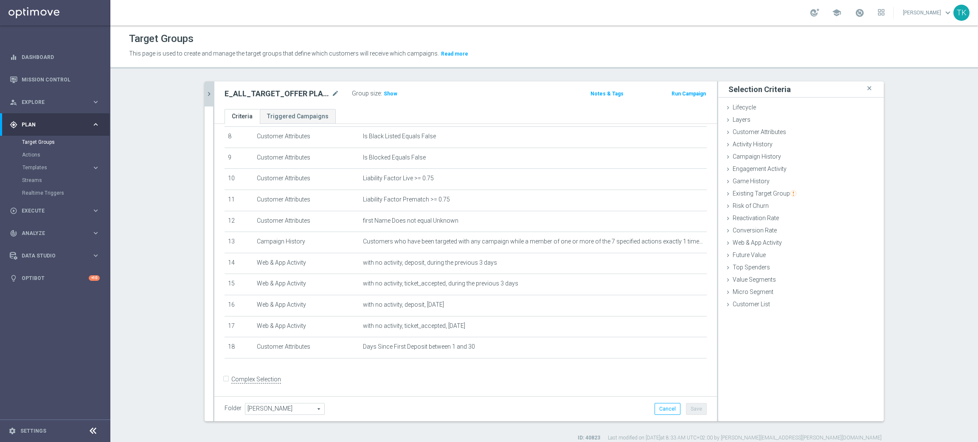
click at [205, 90] on icon "chevron_right" at bounding box center [209, 94] width 8 height 8
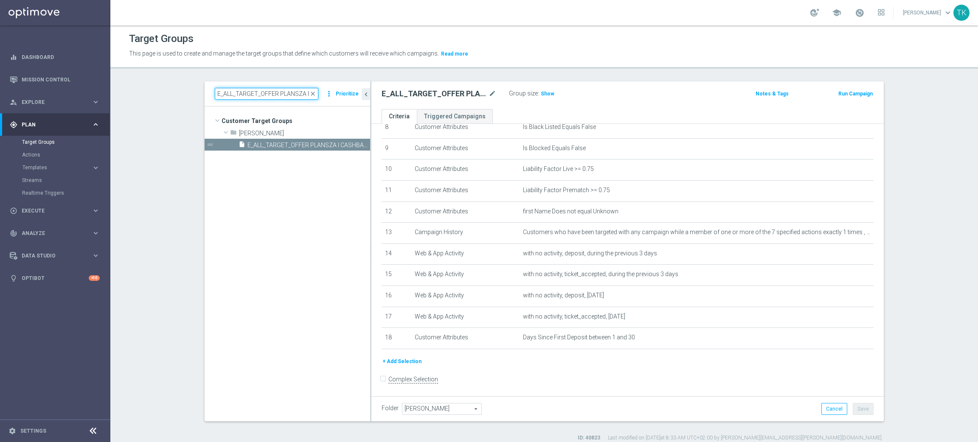
click at [226, 98] on input "E_ALL_TARGET_OFFER PLANSZA I CASHBACK REM_290825" at bounding box center [267, 94] width 104 height 12
paste input "_PLANSZA"
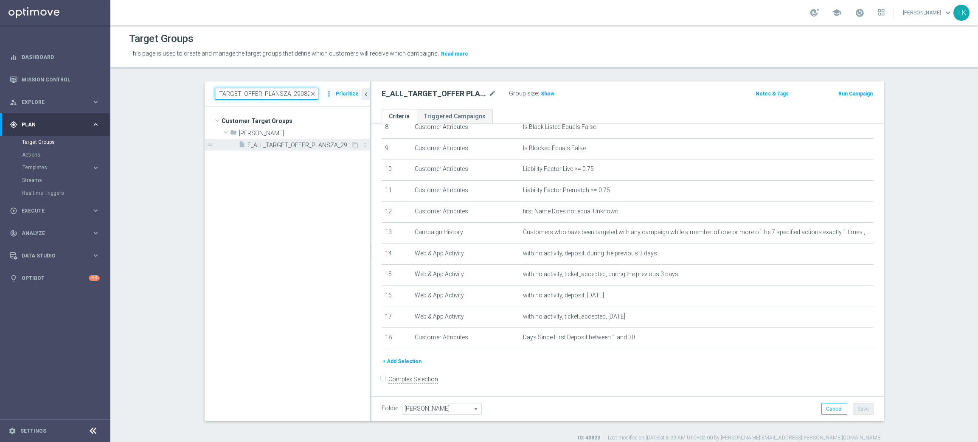
type input "E_ALL_TARGET_OFFER_PLANSZA_290825"
click at [298, 142] on span "E_ALL_TARGET_OFFER_PLANSZA_290825" at bounding box center [299, 145] width 104 height 7
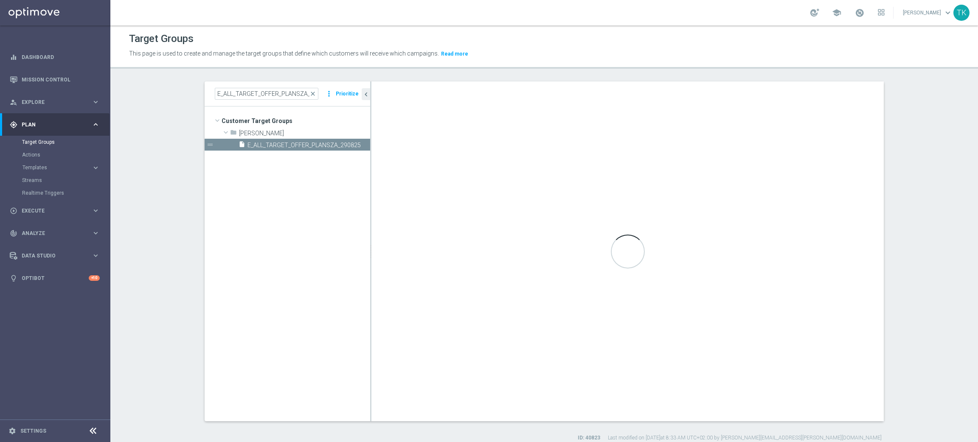
checkbox input "true"
